Goal: Task Accomplishment & Management: Manage account settings

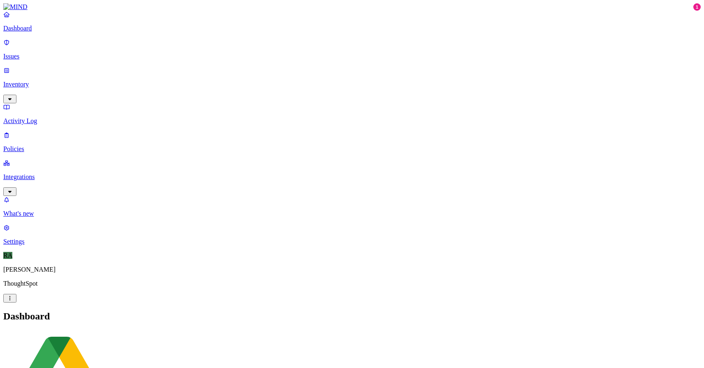
click at [31, 53] on p "Issues" at bounding box center [352, 56] width 698 height 7
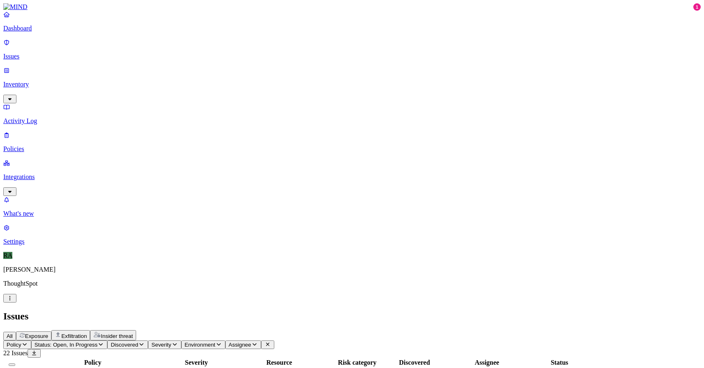
scroll to position [77, 0]
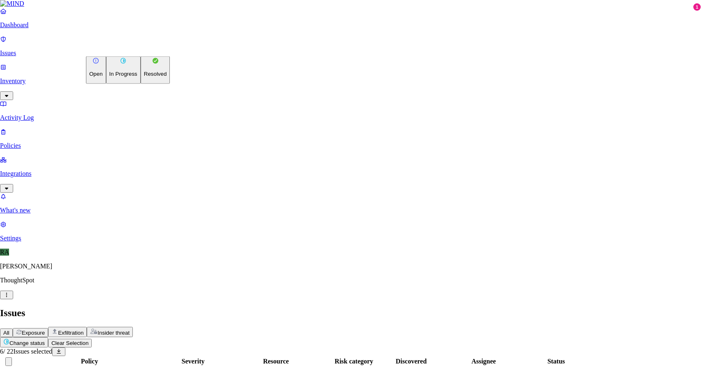
click at [141, 84] on button "Resolved" at bounding box center [156, 70] width 30 height 28
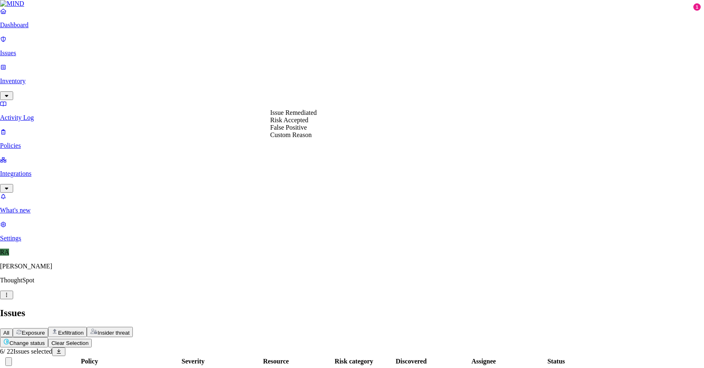
select select "Custom Reason"
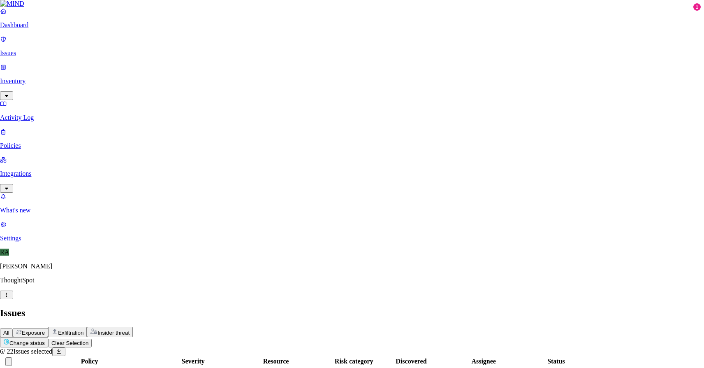
type textarea "user justification "rephrase" seems user uploaded for grammar"
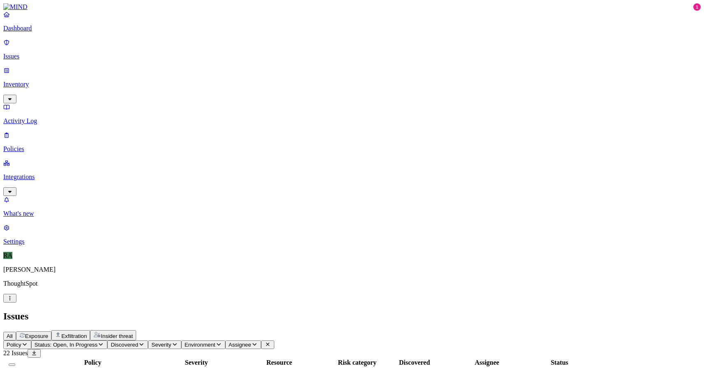
click at [15, 363] on button "Select all" at bounding box center [12, 364] width 7 height 2
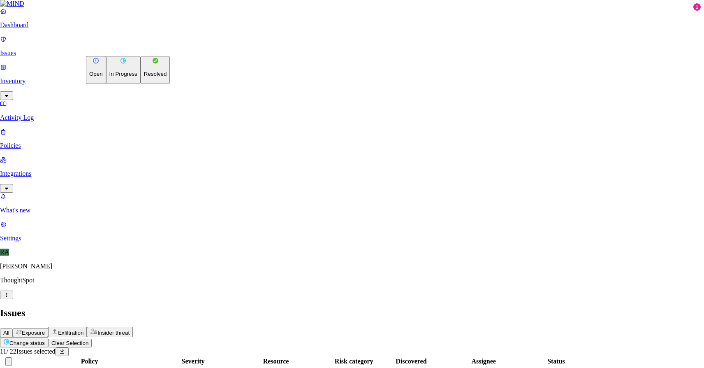
click at [141, 84] on button "Resolved" at bounding box center [156, 70] width 30 height 28
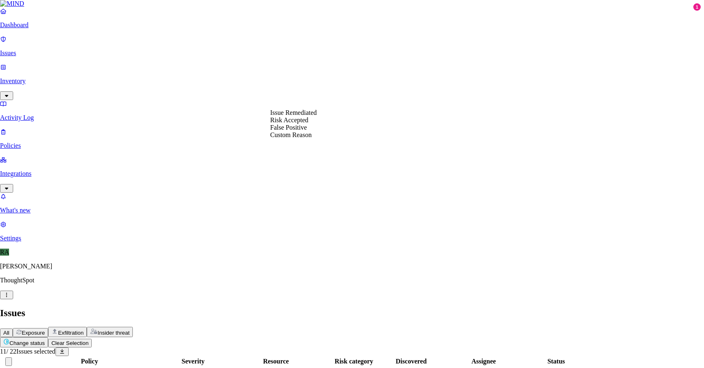
select select "Custom Reason"
paste textarea "backuping the data, once the setup is done on the new laptop will delete these …"
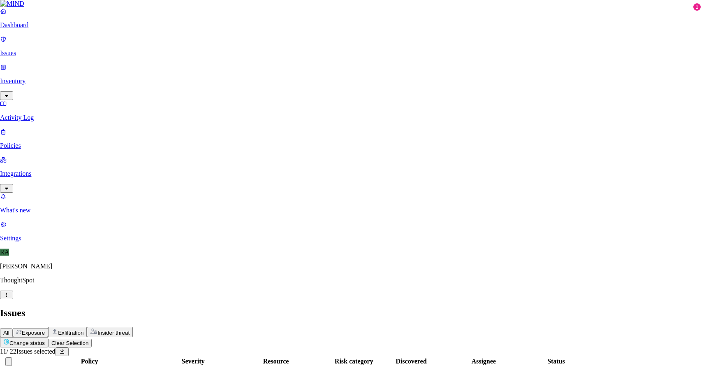
scroll to position [67, 0]
drag, startPoint x: 276, startPoint y: 150, endPoint x: 358, endPoint y: 234, distance: 117.5
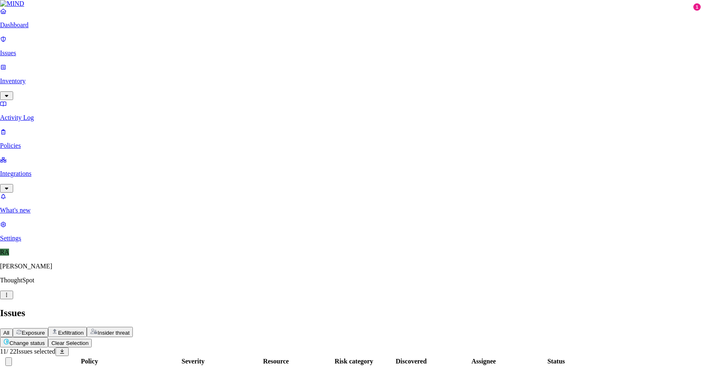
type textarea "User justification "backuping the data, once the setup is done on the new lapto…"
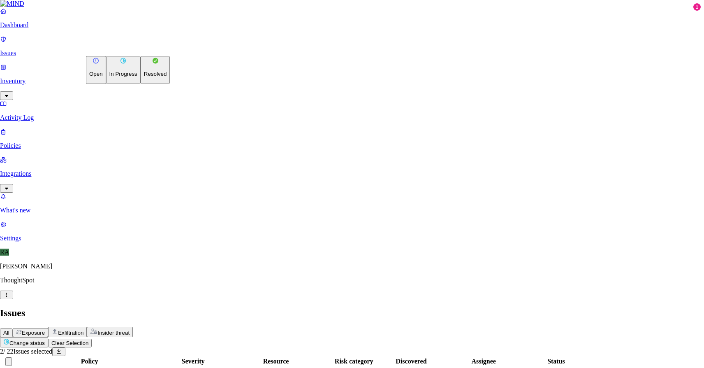
click at [48, 337] on button "Change status" at bounding box center [24, 342] width 48 height 10
click at [144, 77] on p "Resolved" at bounding box center [155, 74] width 23 height 6
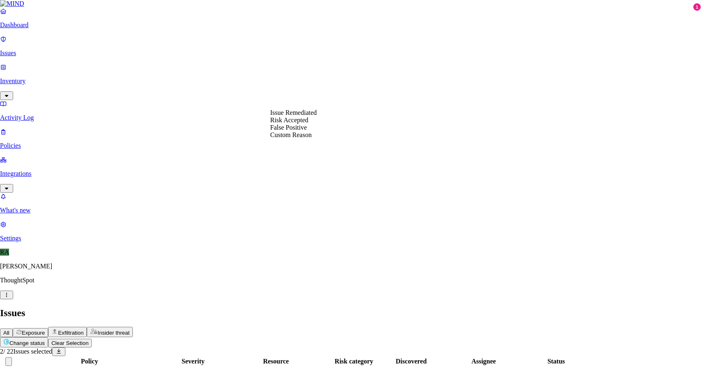
select select "Risk Accepted"
drag, startPoint x: 290, startPoint y: 170, endPoint x: 334, endPoint y: 133, distance: 57.9
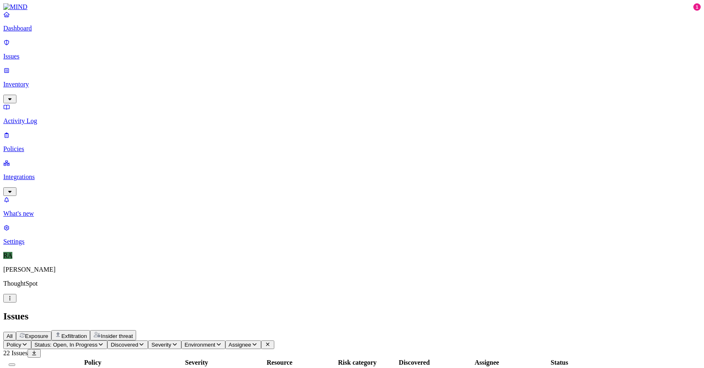
copy span "[PERSON_NAME][DOMAIN_NAME]"
drag, startPoint x: 583, startPoint y: 157, endPoint x: 606, endPoint y: 157, distance: 23.0
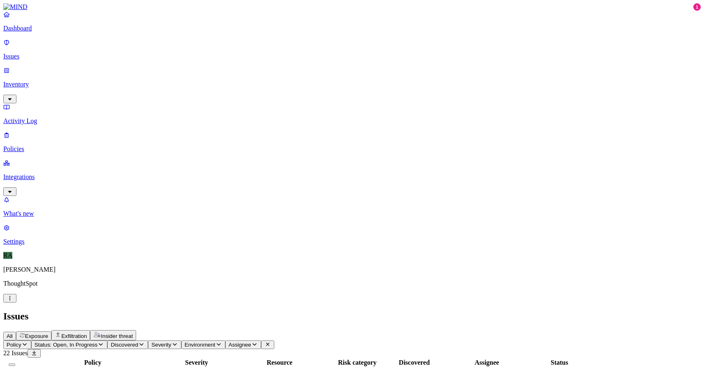
copy span "[PERSON_NAME][DOMAIN_NAME]"
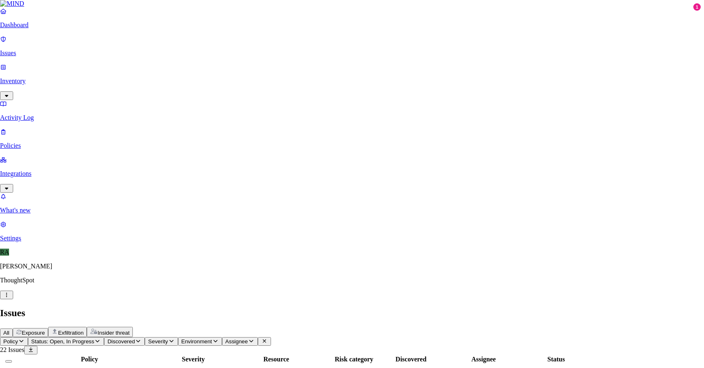
type textarea "Its an error code no passwords were [SECURITY_DATA]"
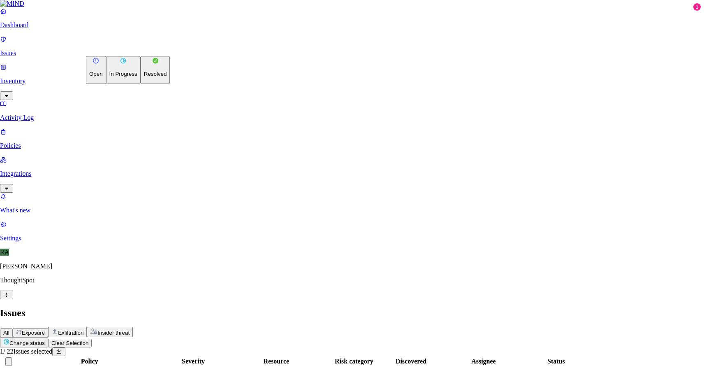
click at [121, 45] on html "Dashboard Issues Inventory Activity Log Policies Integrations What's new 1 Sett…" at bounding box center [352, 224] width 704 height 449
click at [144, 77] on p "Resolved" at bounding box center [155, 74] width 23 height 6
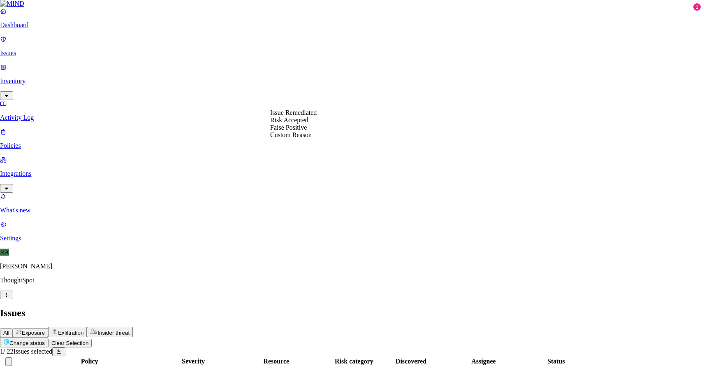
select select "False Positive"
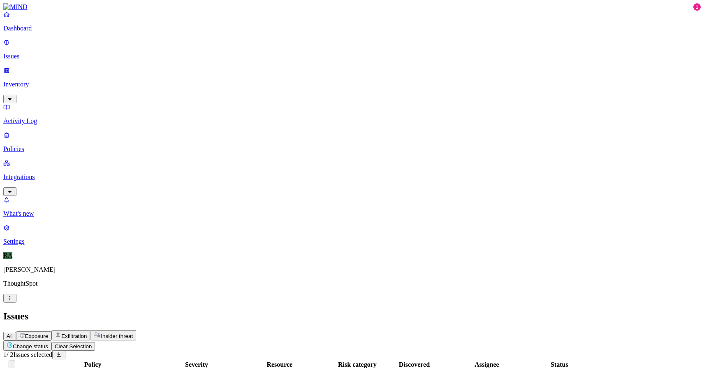
click at [120, 46] on html "Dashboard Issues Inventory Activity Log Policies Integrations What's new 1 Sett…" at bounding box center [352, 215] width 704 height 430
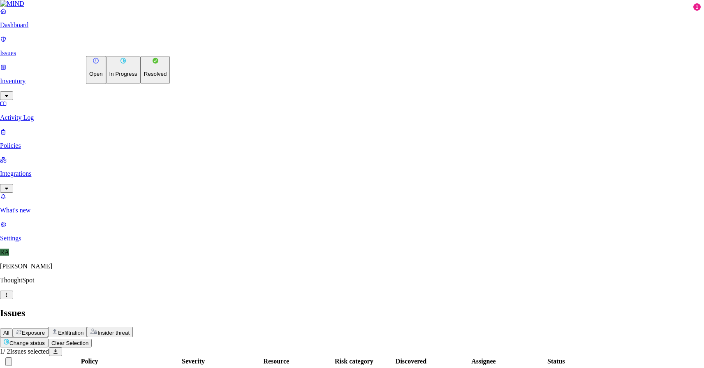
click at [144, 77] on p "Resolved" at bounding box center [155, 74] width 23 height 6
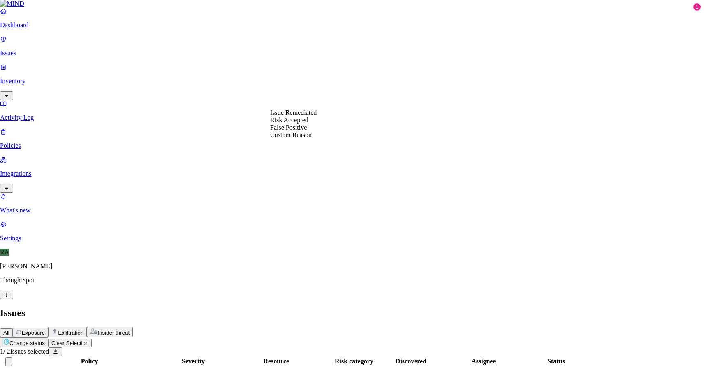
select select "Custom Reason"
type textarea "placed restricted permissions and using for bussiness"
